Goal: Check status: Check status

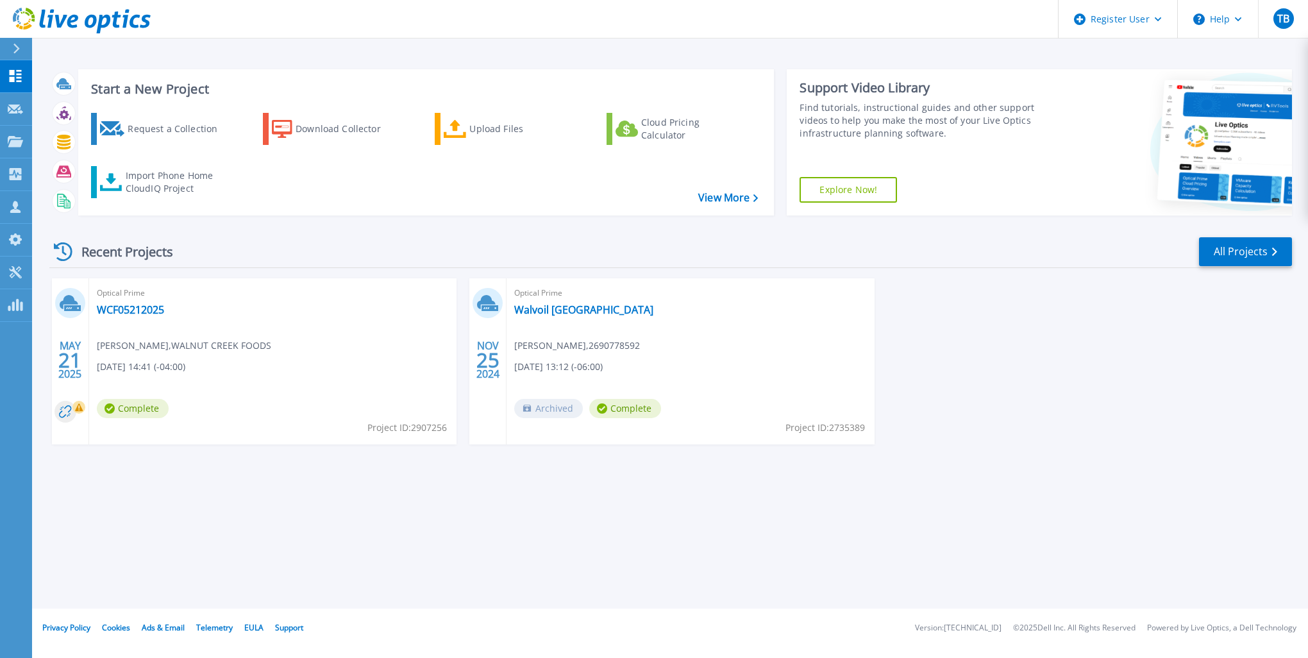
click at [17, 50] on icon at bounding box center [16, 49] width 6 height 10
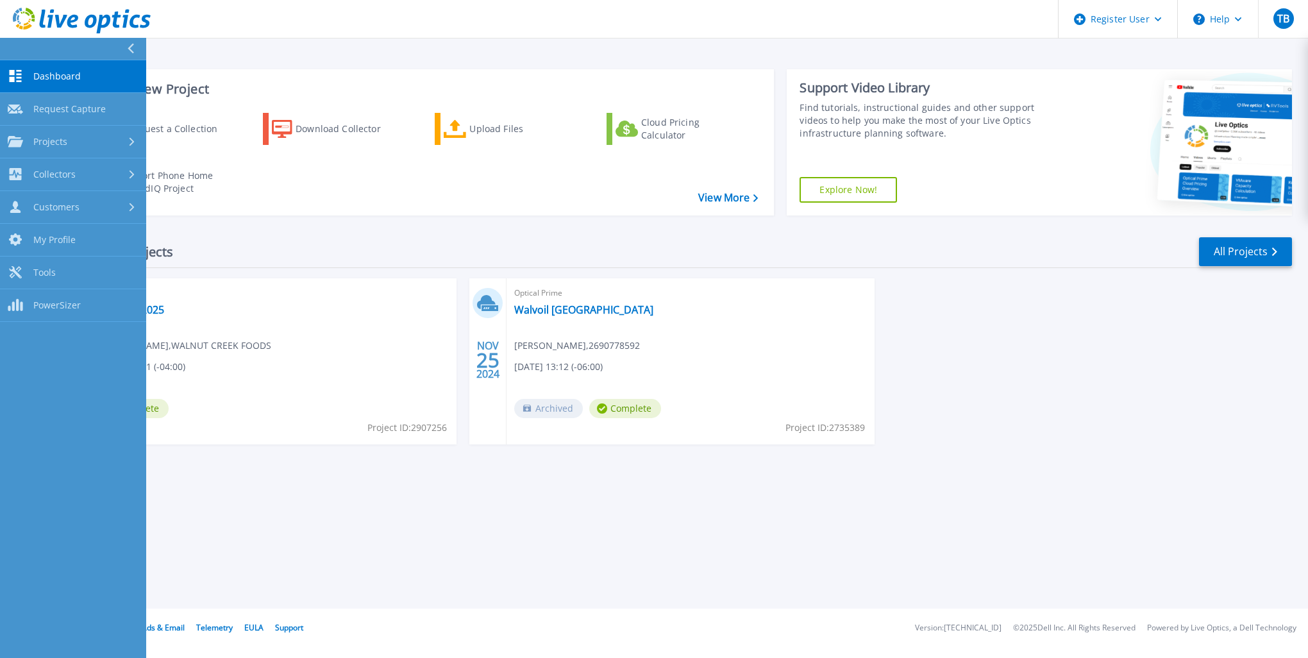
click at [290, 246] on div "Recent Projects All Projects" at bounding box center [670, 252] width 1243 height 32
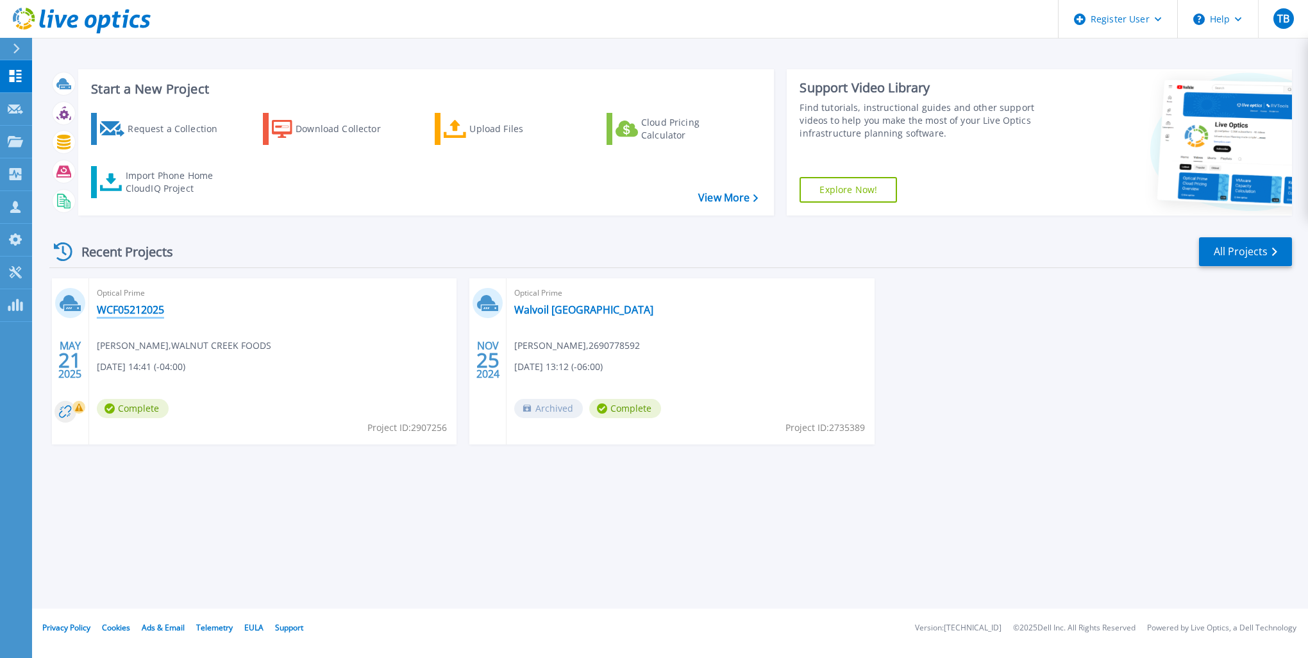
click at [126, 314] on link "WCF05212025" at bounding box center [130, 309] width 67 height 13
